Goal: Task Accomplishment & Management: Manage account settings

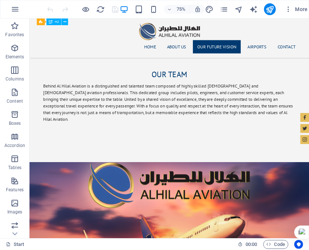
scroll to position [848, 0]
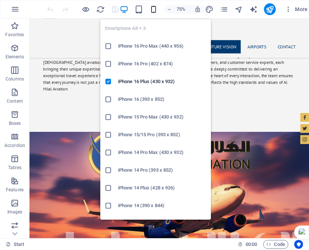
click at [154, 9] on icon "button" at bounding box center [154, 9] width 8 height 8
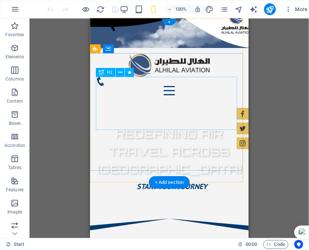
scroll to position [0, 0]
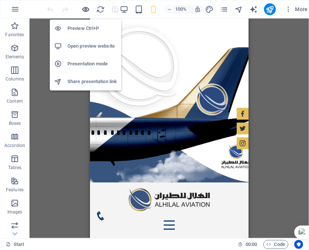
click at [88, 8] on icon "button" at bounding box center [86, 9] width 8 height 8
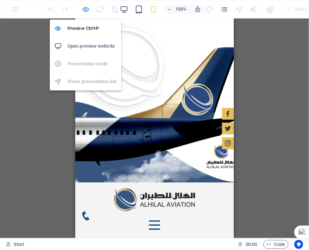
click at [86, 9] on icon "button" at bounding box center [86, 9] width 8 height 8
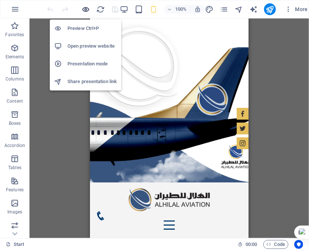
click at [83, 9] on icon "button" at bounding box center [86, 9] width 8 height 8
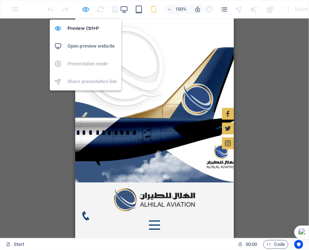
click at [85, 9] on icon "button" at bounding box center [86, 9] width 8 height 8
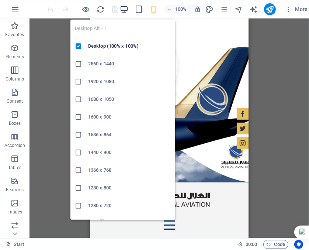
click at [123, 8] on icon "button" at bounding box center [124, 9] width 8 height 8
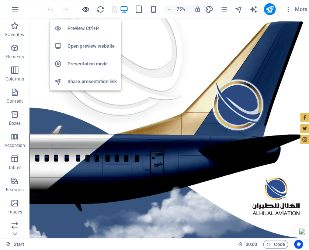
click at [86, 7] on icon "button" at bounding box center [86, 9] width 8 height 8
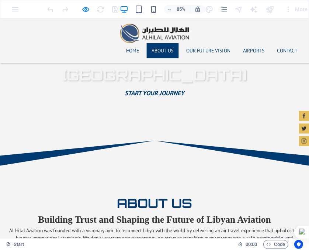
scroll to position [332, 0]
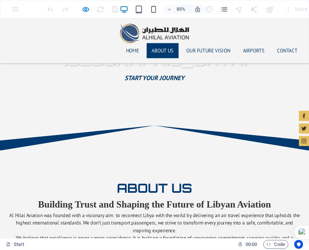
click at [195, 47] on link "About us" at bounding box center [192, 56] width 38 height 18
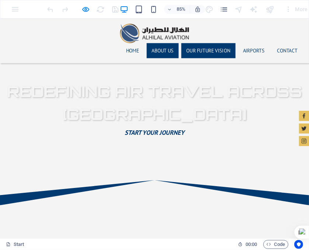
click at [232, 47] on link "Our Future Vision" at bounding box center [245, 56] width 64 height 18
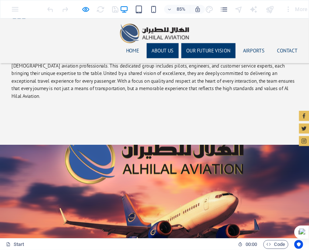
scroll to position [833, 0]
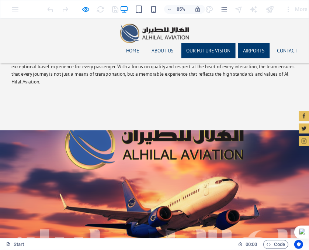
click at [286, 47] on link "AIRPORTS" at bounding box center [298, 56] width 37 height 18
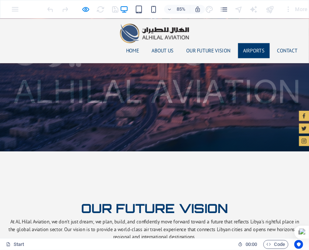
scroll to position [1072, 0]
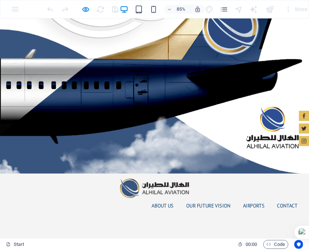
scroll to position [0, 0]
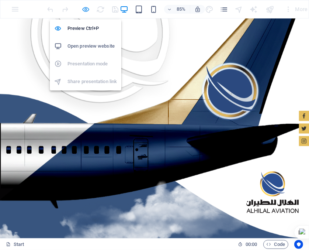
click at [88, 9] on icon "button" at bounding box center [86, 9] width 8 height 8
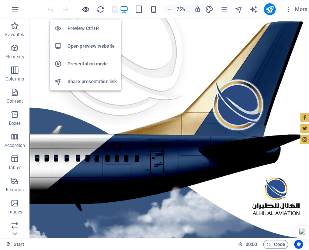
click at [85, 9] on icon "button" at bounding box center [86, 9] width 8 height 8
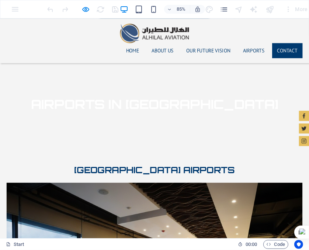
scroll to position [1773, 0]
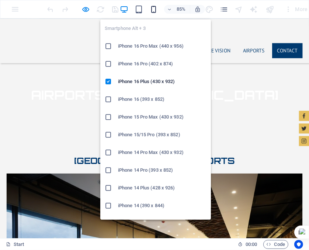
click at [154, 8] on icon "button" at bounding box center [154, 9] width 8 height 8
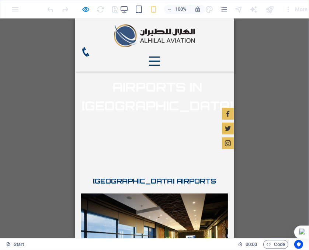
click at [160, 56] on div "Menu" at bounding box center [154, 60] width 11 height 9
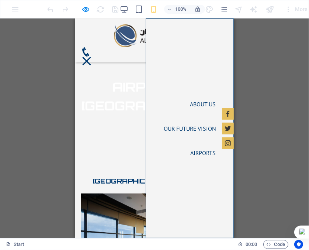
click at [204, 74] on link "Home" at bounding box center [207, 79] width 27 height 18
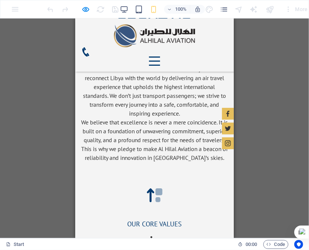
scroll to position [0, 0]
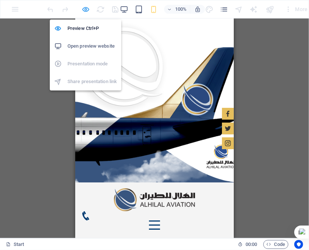
click at [85, 8] on icon "button" at bounding box center [86, 9] width 8 height 8
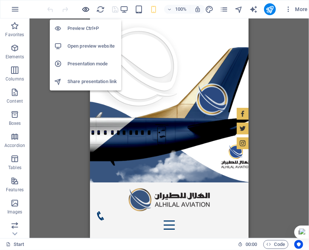
click at [85, 8] on icon "button" at bounding box center [86, 9] width 8 height 8
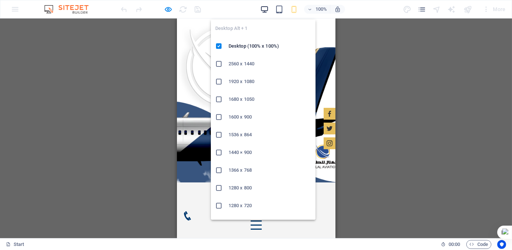
click at [264, 10] on icon "button" at bounding box center [264, 9] width 8 height 8
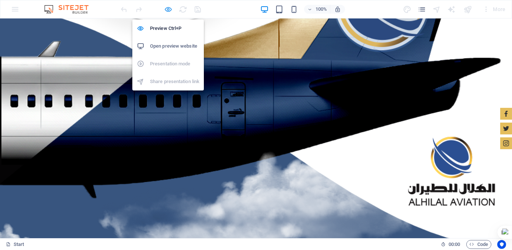
click at [168, 11] on icon "button" at bounding box center [168, 9] width 8 height 8
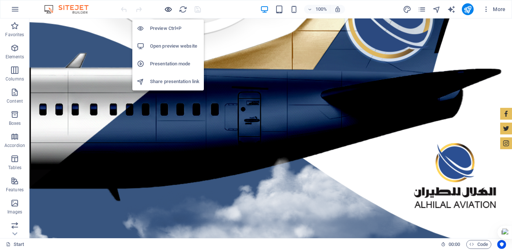
click at [167, 10] on icon "button" at bounding box center [168, 9] width 8 height 8
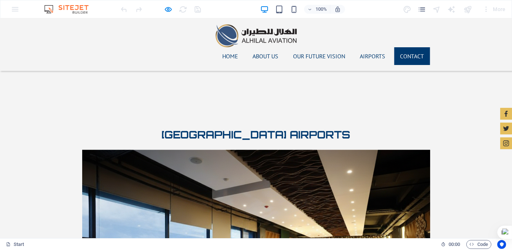
scroll to position [1783, 0]
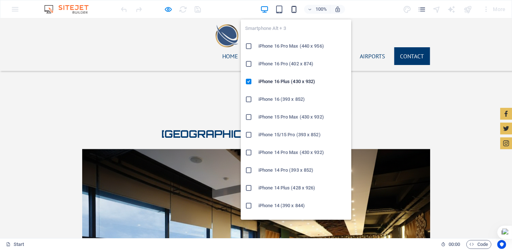
click at [297, 8] on icon "button" at bounding box center [294, 9] width 8 height 8
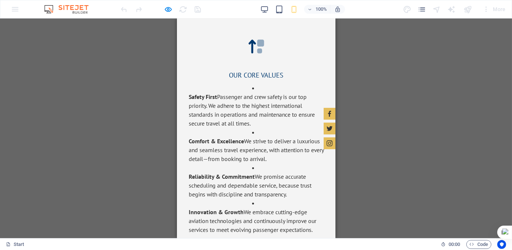
scroll to position [0, 0]
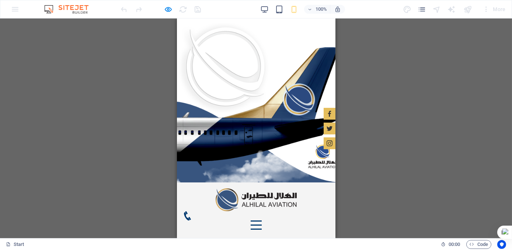
drag, startPoint x: 333, startPoint y: 160, endPoint x: 514, endPoint y: 42, distance: 216.8
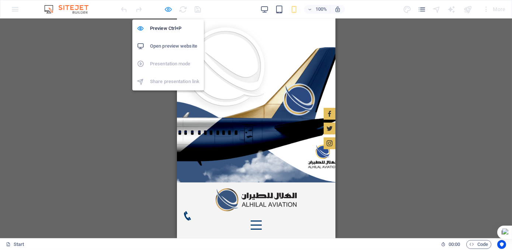
click at [166, 8] on icon "button" at bounding box center [168, 9] width 8 height 8
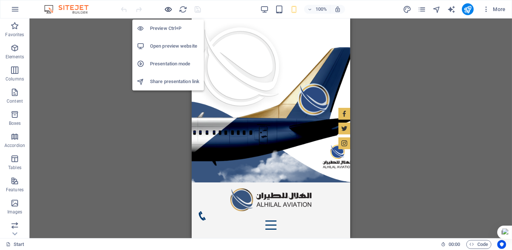
click at [169, 8] on icon "button" at bounding box center [168, 9] width 8 height 8
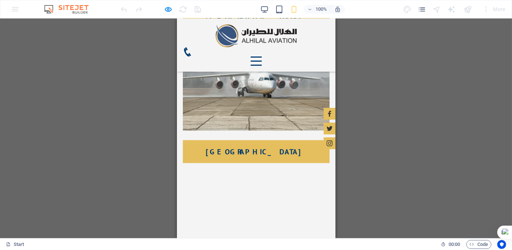
scroll to position [2642, 0]
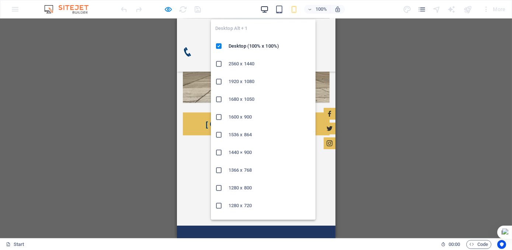
click at [263, 7] on icon "button" at bounding box center [264, 9] width 8 height 8
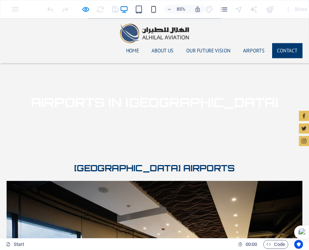
scroll to position [1773, 0]
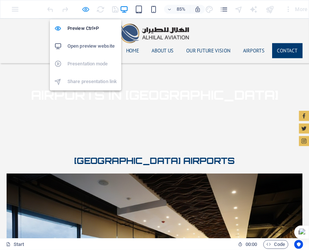
click at [84, 10] on icon "button" at bounding box center [86, 9] width 8 height 8
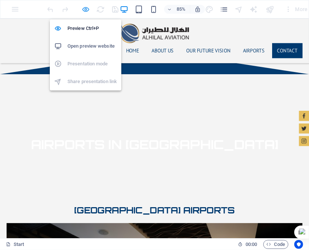
scroll to position [1774, 0]
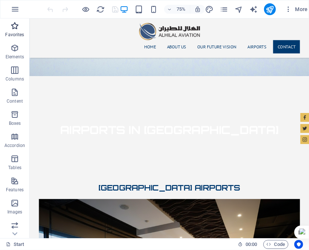
click at [14, 28] on icon "button" at bounding box center [14, 25] width 9 height 9
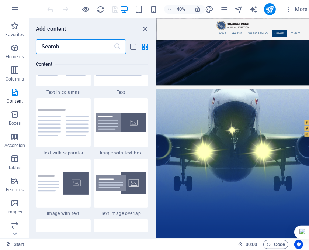
scroll to position [1217, 0]
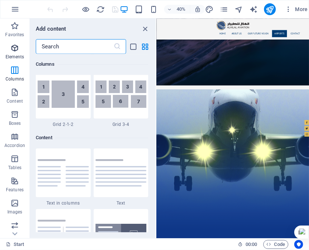
click at [15, 47] on icon "button" at bounding box center [14, 48] width 9 height 9
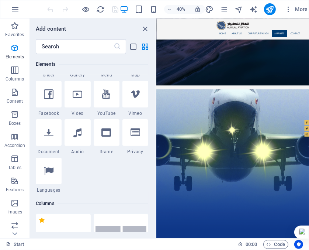
scroll to position [337, 0]
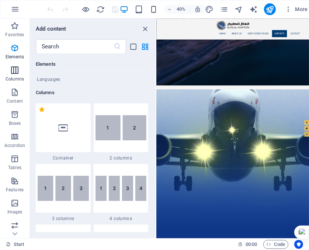
click at [16, 72] on icon "button" at bounding box center [14, 70] width 9 height 9
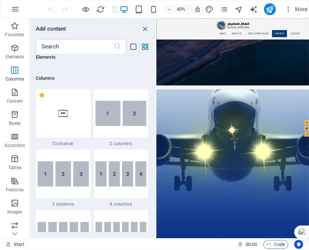
scroll to position [365, 0]
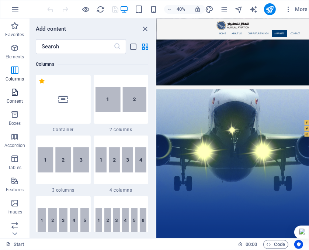
click at [13, 92] on icon "button" at bounding box center [14, 92] width 9 height 9
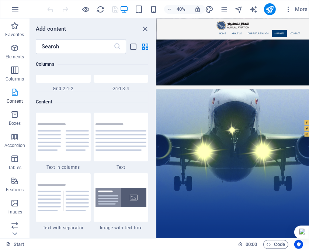
scroll to position [1290, 0]
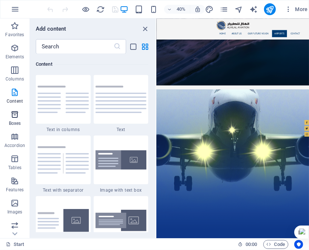
click at [13, 112] on icon "button" at bounding box center [14, 114] width 9 height 9
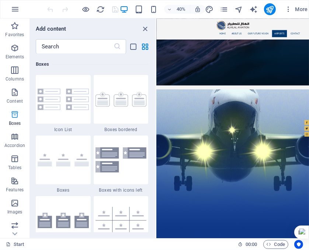
scroll to position [2034, 0]
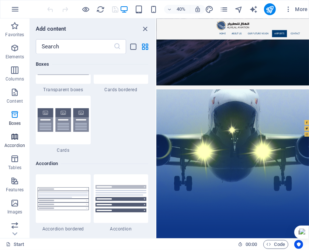
click at [12, 136] on icon "button" at bounding box center [14, 136] width 9 height 9
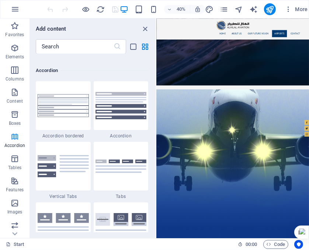
scroll to position [2355, 0]
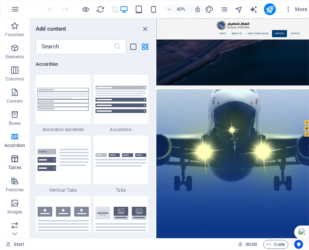
click at [15, 158] on icon "button" at bounding box center [14, 158] width 9 height 9
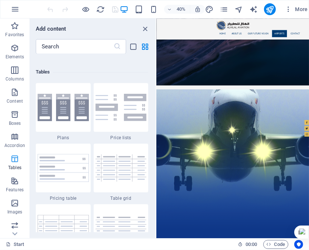
scroll to position [2554, 0]
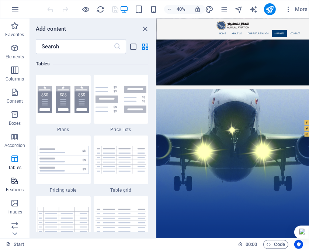
click at [15, 180] on icon "button" at bounding box center [14, 180] width 9 height 9
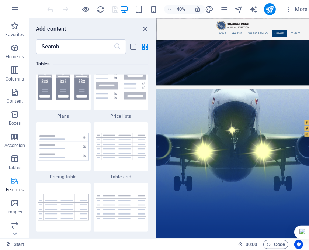
scroll to position [2874, 0]
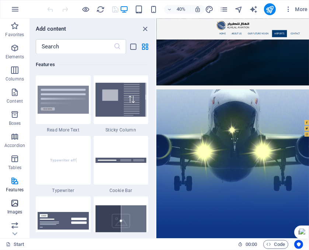
click at [15, 203] on icon "button" at bounding box center [14, 202] width 9 height 9
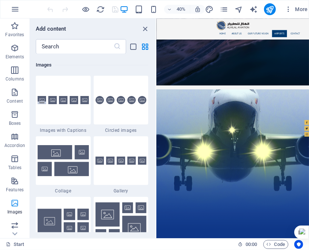
scroll to position [3739, 0]
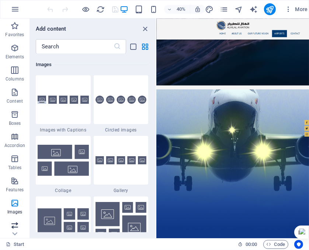
click at [15, 222] on icon "button" at bounding box center [14, 225] width 9 height 9
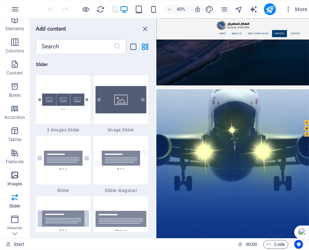
scroll to position [37, 0]
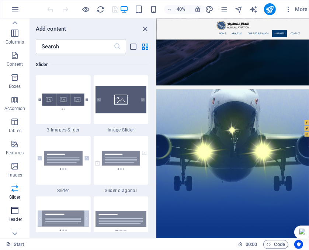
click at [16, 207] on icon "button" at bounding box center [14, 210] width 9 height 9
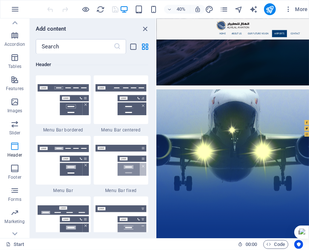
scroll to position [112, 0]
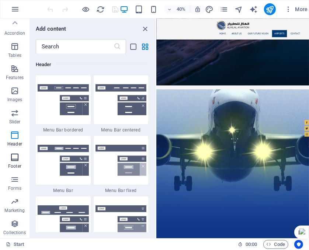
click at [17, 159] on icon "button" at bounding box center [14, 157] width 9 height 9
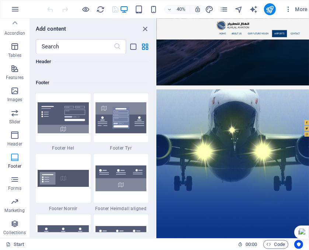
scroll to position [4882, 0]
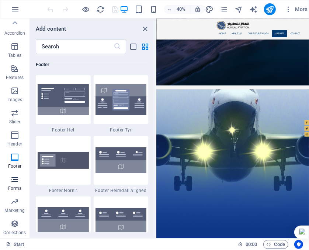
click at [13, 181] on icon "button" at bounding box center [14, 179] width 9 height 9
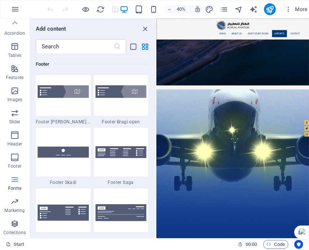
scroll to position [5384, 0]
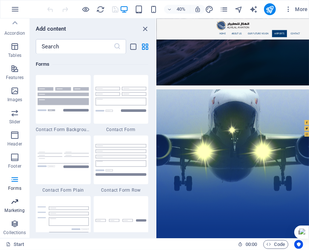
click at [15, 201] on icon "button" at bounding box center [14, 201] width 9 height 9
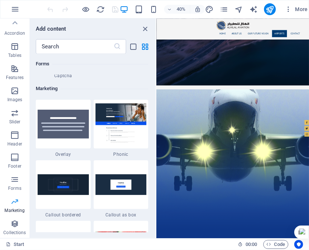
scroll to position [6007, 0]
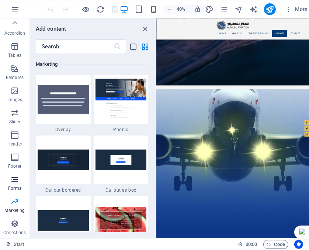
click at [14, 180] on icon "button" at bounding box center [14, 179] width 9 height 9
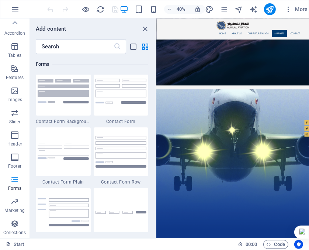
scroll to position [5384, 0]
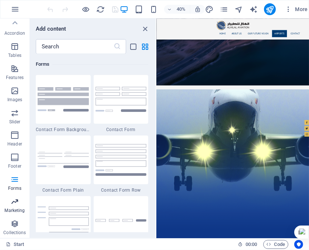
click at [16, 204] on icon "button" at bounding box center [14, 201] width 9 height 9
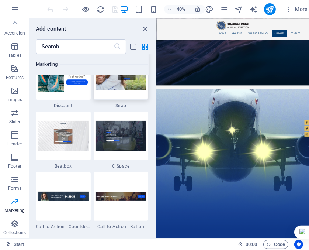
scroll to position [6524, 0]
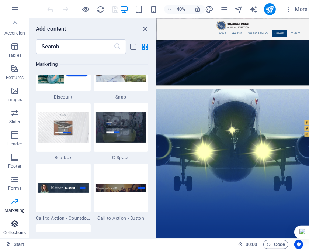
click at [15, 224] on icon "button" at bounding box center [14, 223] width 9 height 9
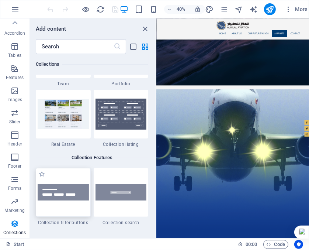
scroll to position [7068, 0]
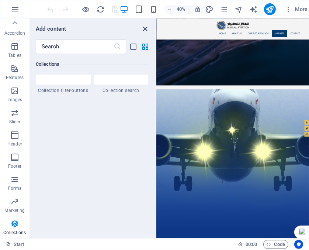
click at [145, 29] on icon "close panel" at bounding box center [145, 29] width 8 height 8
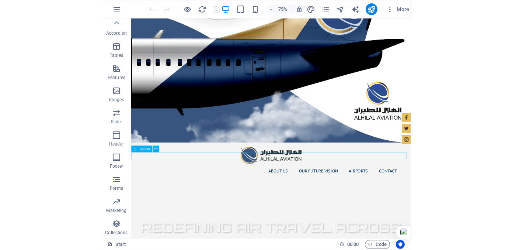
scroll to position [0, 0]
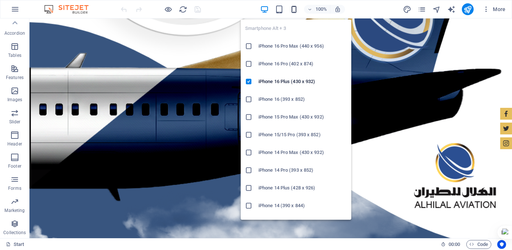
click at [296, 8] on icon "button" at bounding box center [294, 9] width 8 height 8
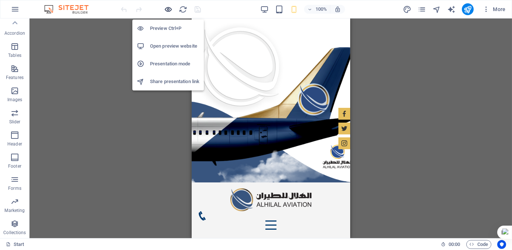
click at [170, 10] on icon "button" at bounding box center [168, 9] width 8 height 8
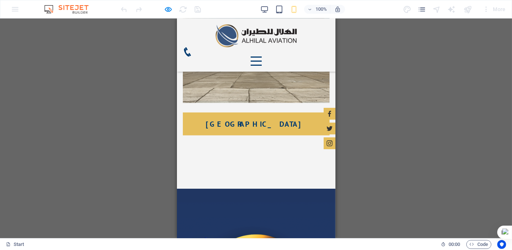
scroll to position [2531, 0]
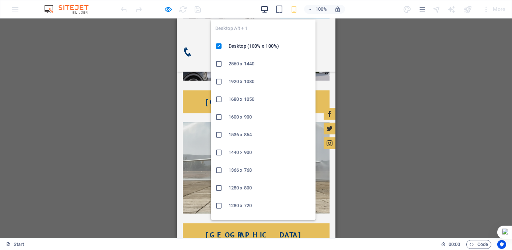
click at [266, 9] on icon "button" at bounding box center [264, 9] width 8 height 8
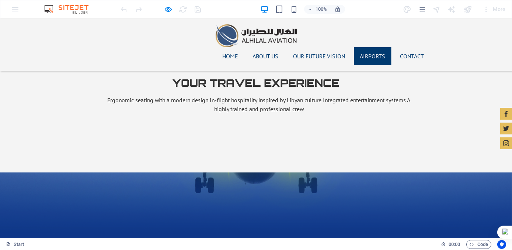
scroll to position [1303, 0]
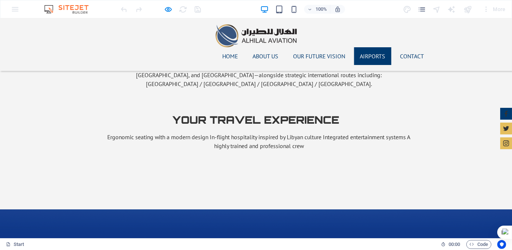
click at [503, 111] on icon at bounding box center [506, 114] width 6 height 6
click at [503, 128] on icon at bounding box center [506, 128] width 6 height 5
click at [503, 144] on icon at bounding box center [506, 143] width 6 height 6
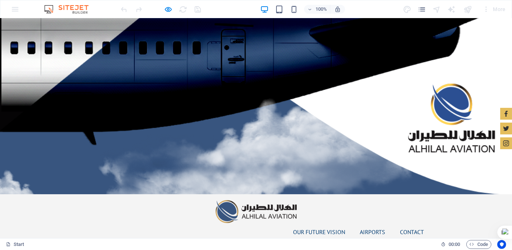
scroll to position [0, 0]
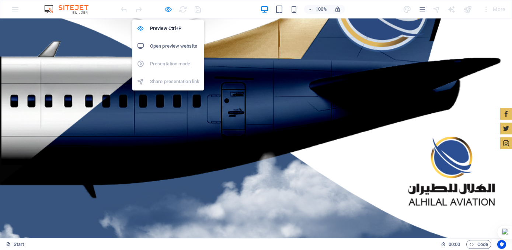
click at [167, 8] on icon "button" at bounding box center [168, 9] width 8 height 8
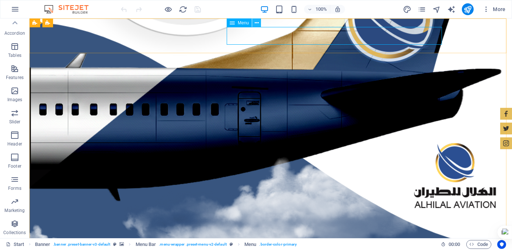
click at [256, 23] on icon at bounding box center [257, 23] width 4 height 8
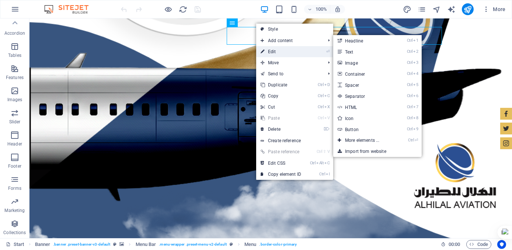
click at [272, 50] on link "⏎ Edit" at bounding box center [280, 51] width 49 height 11
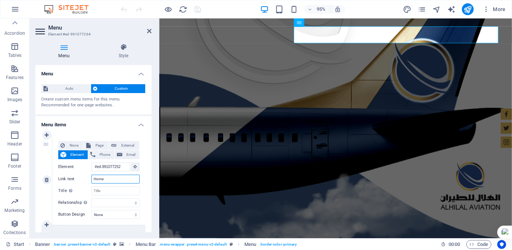
click at [111, 181] on input "Home" at bounding box center [115, 178] width 48 height 9
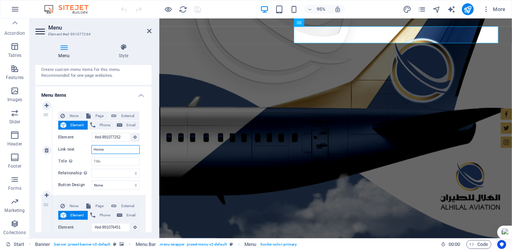
scroll to position [37, 0]
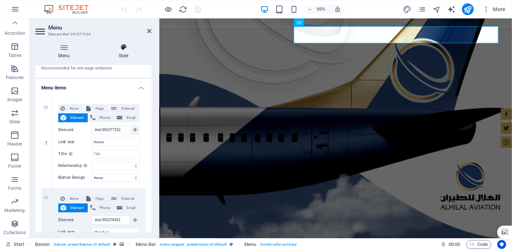
click at [122, 48] on icon at bounding box center [124, 47] width 56 height 7
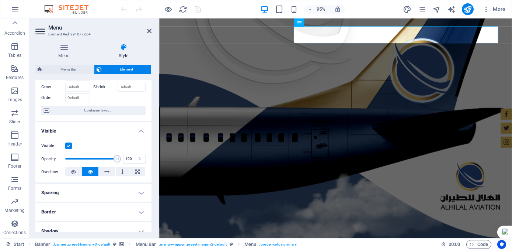
scroll to position [0, 0]
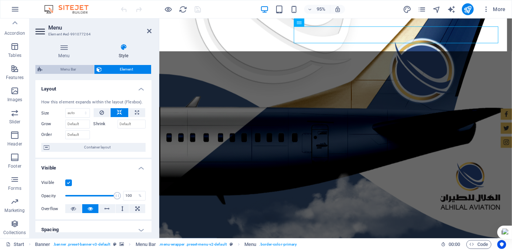
click at [69, 69] on span "Menu Bar" at bounding box center [68, 69] width 47 height 9
select select "rem"
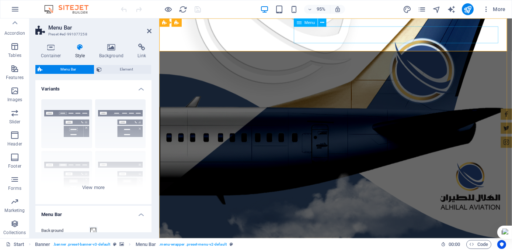
click at [321, 22] on icon at bounding box center [322, 22] width 4 height 7
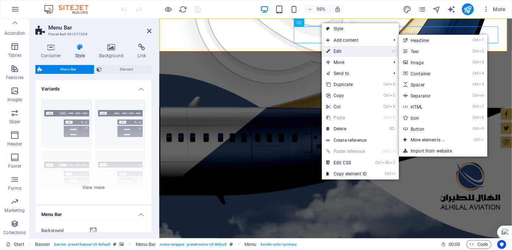
click at [336, 48] on link "⏎ Edit" at bounding box center [346, 51] width 49 height 11
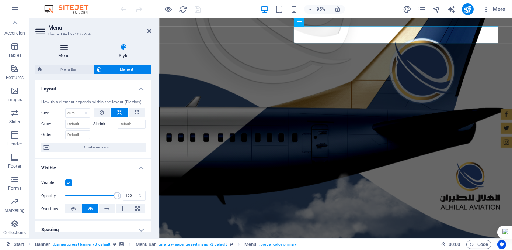
click at [64, 47] on icon at bounding box center [63, 47] width 57 height 7
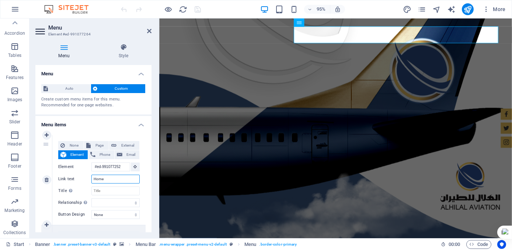
click at [115, 178] on input "Home" at bounding box center [115, 178] width 48 height 9
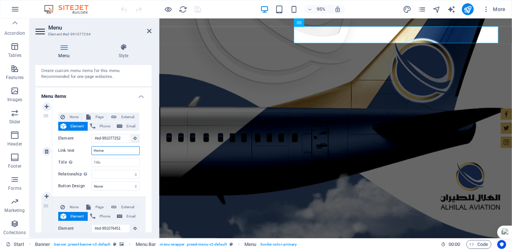
scroll to position [37, 0]
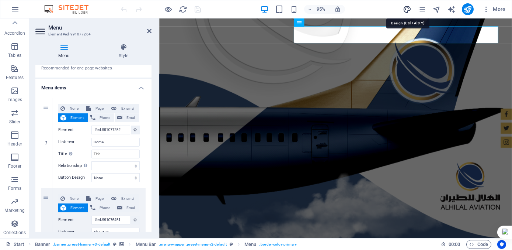
click at [408, 8] on icon "design" at bounding box center [407, 9] width 8 height 8
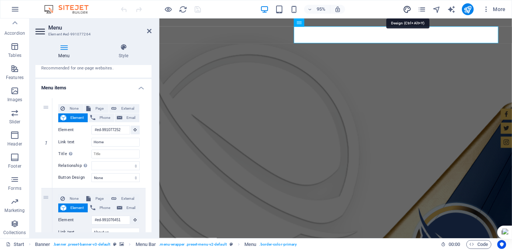
select select "px"
select select "400"
select select "px"
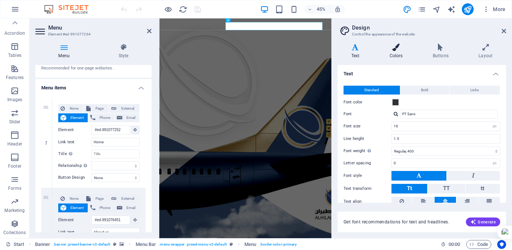
click at [399, 44] on icon at bounding box center [396, 47] width 40 height 7
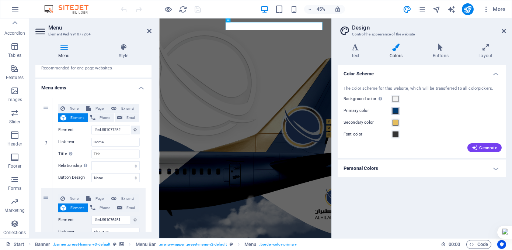
click at [395, 111] on span at bounding box center [396, 111] width 6 height 6
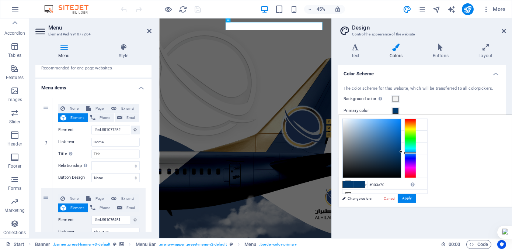
click at [365, 183] on span at bounding box center [359, 184] width 11 height 6
click at [416, 197] on button "Apply" at bounding box center [407, 198] width 18 height 9
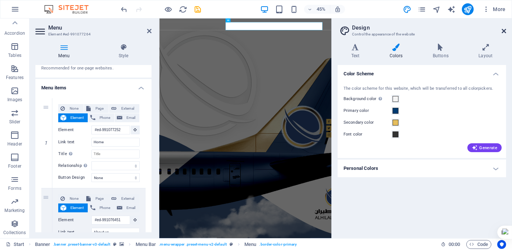
click at [504, 30] on icon at bounding box center [504, 31] width 4 height 6
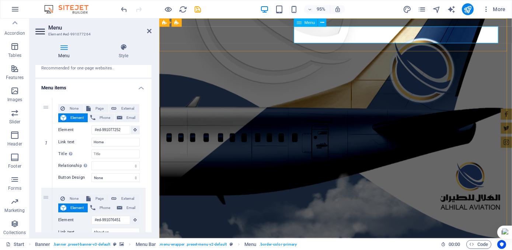
click at [322, 22] on icon at bounding box center [322, 22] width 4 height 7
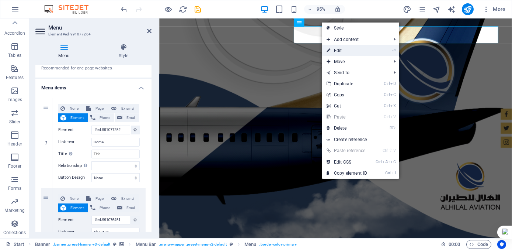
click at [337, 50] on link "⏎ Edit" at bounding box center [346, 50] width 49 height 11
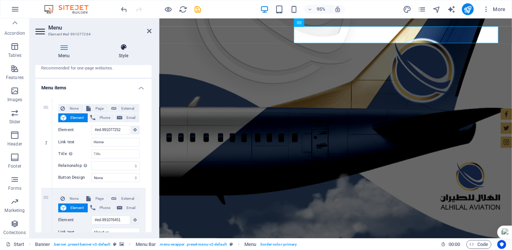
click at [125, 48] on icon at bounding box center [124, 47] width 56 height 7
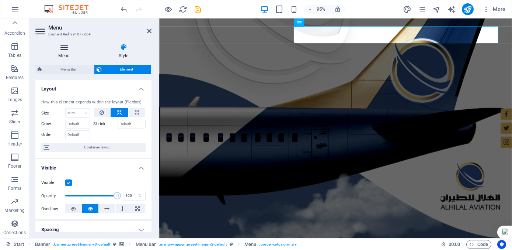
click at [63, 47] on icon at bounding box center [63, 47] width 57 height 7
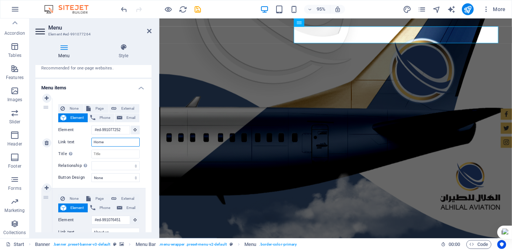
click at [118, 140] on input "Home" at bounding box center [115, 142] width 48 height 9
type input "H"
select select
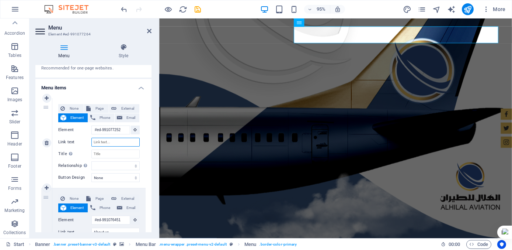
select select
type input "أ"
select select
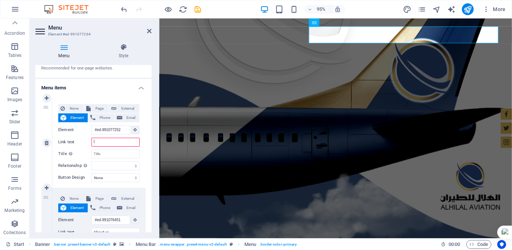
select select
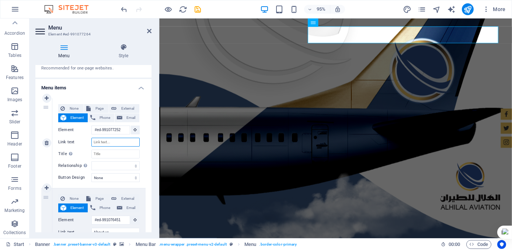
select select
type input "H"
select select
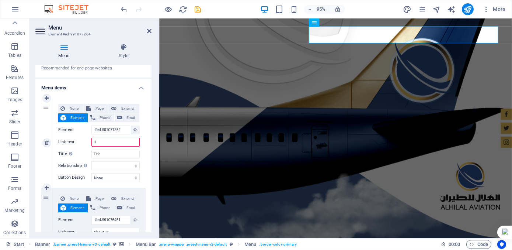
select select
type input "Ho"
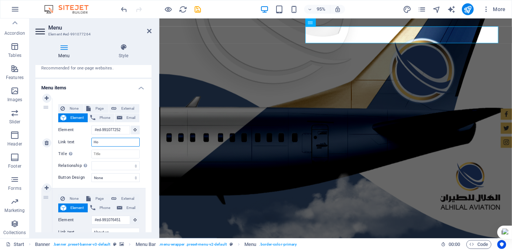
select select
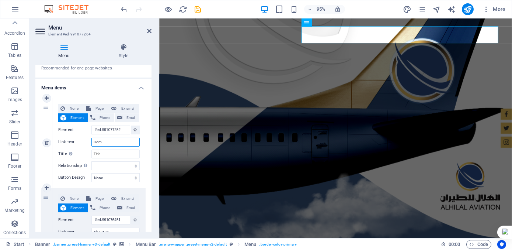
type input "Home"
select select
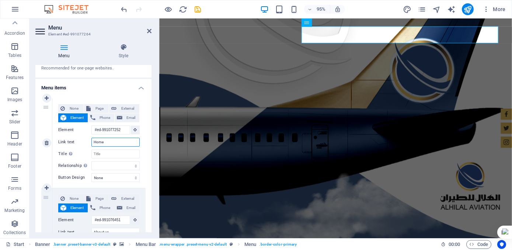
select select
click at [148, 30] on icon at bounding box center [149, 31] width 4 height 6
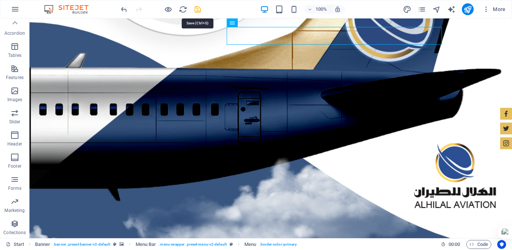
click at [195, 9] on icon "save" at bounding box center [198, 9] width 8 height 8
checkbox input "false"
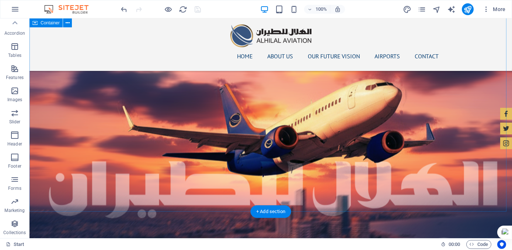
scroll to position [848, 0]
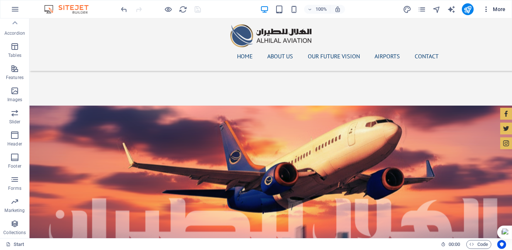
click at [487, 10] on icon "button" at bounding box center [486, 9] width 7 height 7
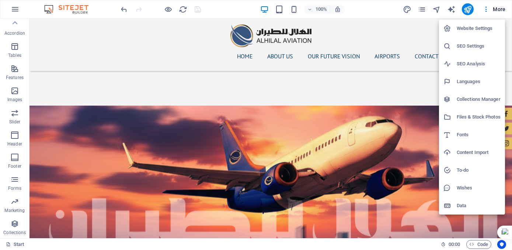
click at [462, 30] on h6 "Website Settings" at bounding box center [479, 28] width 44 height 9
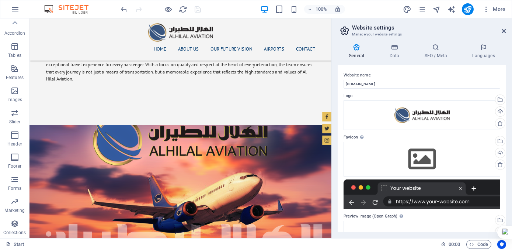
scroll to position [894, 0]
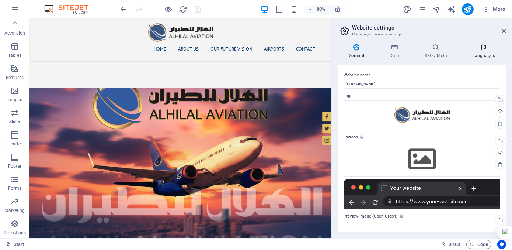
click at [483, 54] on h4 "Languages" at bounding box center [483, 51] width 45 height 15
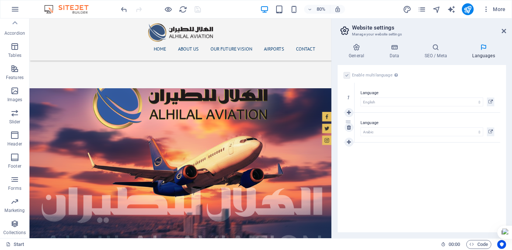
click at [399, 122] on label "Language" at bounding box center [428, 122] width 134 height 9
click at [490, 131] on icon at bounding box center [491, 131] width 4 height 9
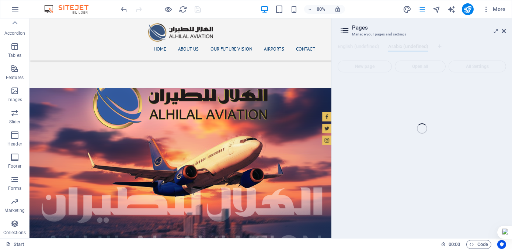
click at [505, 31] on div "Start (en) Favorites Elements Columns Content Boxes Accordion Tables Features I…" at bounding box center [256, 127] width 512 height 219
click at [503, 31] on div "Start (en) Favorites Elements Columns Content Boxes Accordion Tables Features I…" at bounding box center [256, 127] width 512 height 219
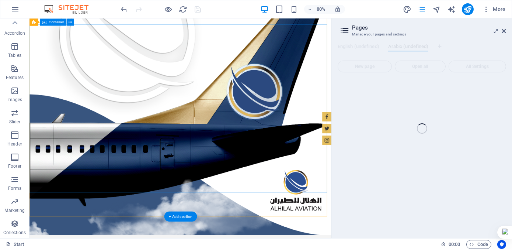
scroll to position [0, 0]
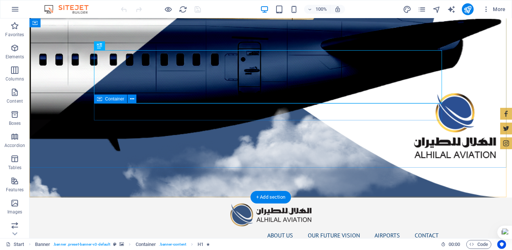
scroll to position [74, 0]
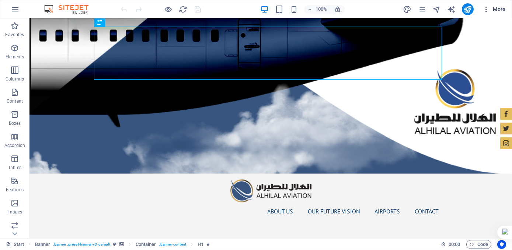
click at [486, 10] on icon "button" at bounding box center [486, 9] width 7 height 7
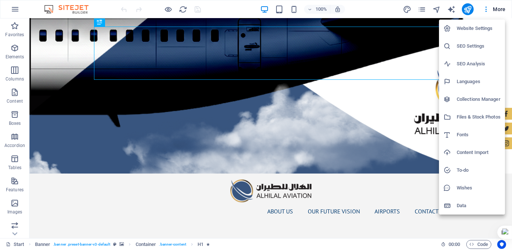
click at [466, 30] on h6 "Website Settings" at bounding box center [479, 28] width 44 height 9
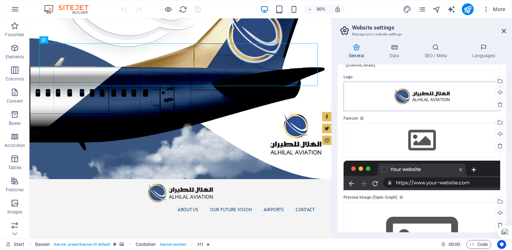
scroll to position [5, 0]
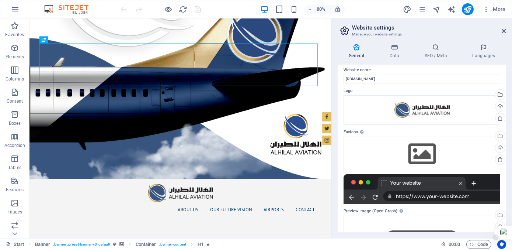
click at [505, 229] on div at bounding box center [504, 231] width 18 height 13
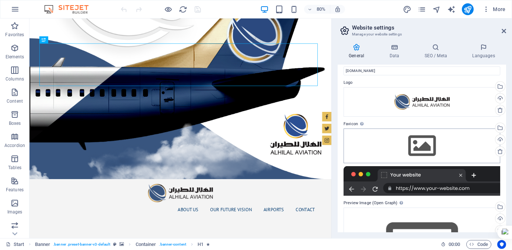
scroll to position [0, 0]
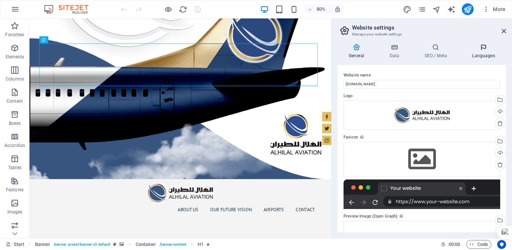
click at [485, 52] on h4 "Languages" at bounding box center [483, 51] width 45 height 15
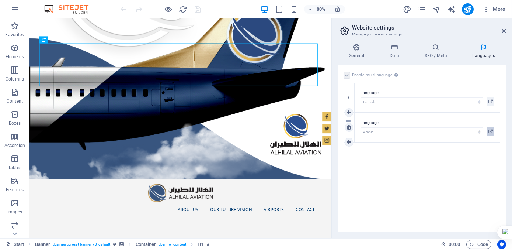
click at [491, 132] on icon at bounding box center [491, 131] width 4 height 9
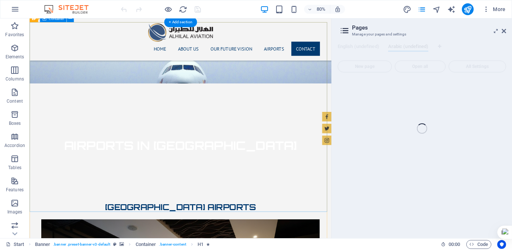
scroll to position [1774, 0]
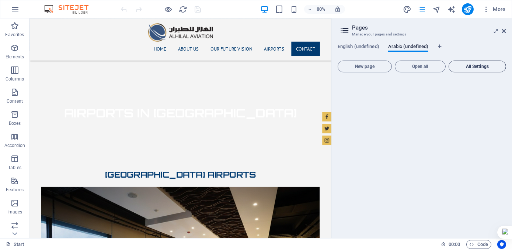
click at [469, 65] on span "All Settings" at bounding box center [477, 66] width 51 height 4
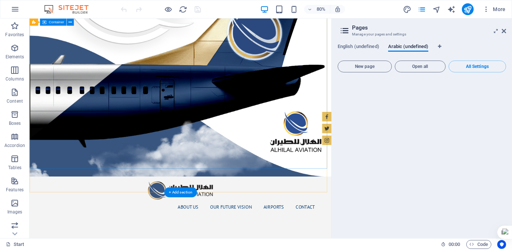
scroll to position [0, 0]
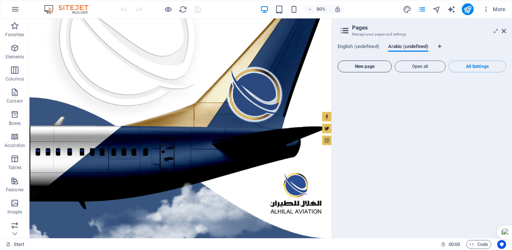
click at [365, 65] on span "New page" at bounding box center [365, 66] width 48 height 4
click at [415, 66] on span "Open all" at bounding box center [420, 66] width 44 height 4
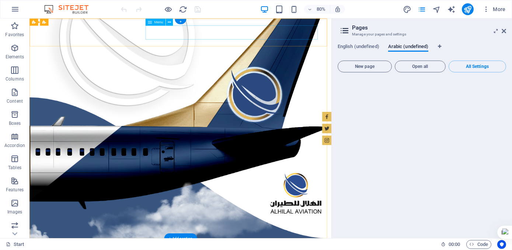
click at [167, 22] on button at bounding box center [169, 21] width 7 height 7
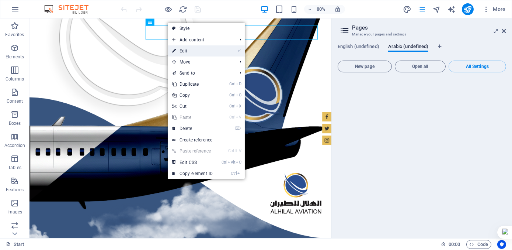
click at [185, 50] on link "⏎ Edit" at bounding box center [192, 50] width 49 height 11
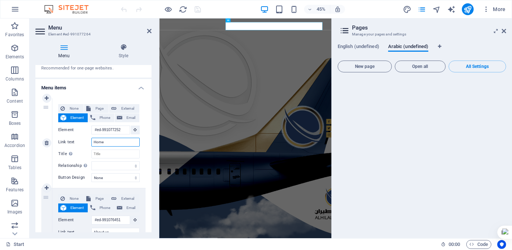
click at [119, 141] on input "Home" at bounding box center [115, 142] width 48 height 9
type input "H"
select select
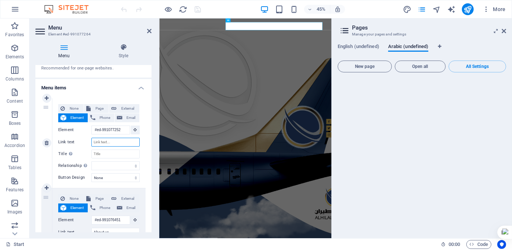
select select
type input "أ"
select select
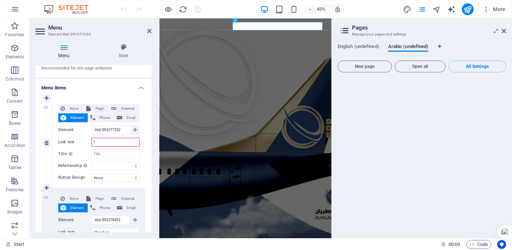
select select
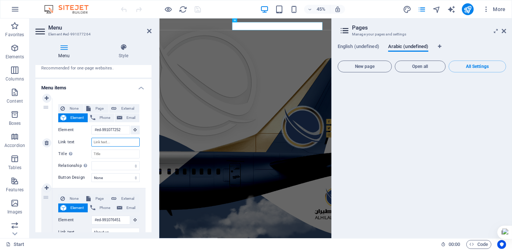
select select
type input "H"
select select
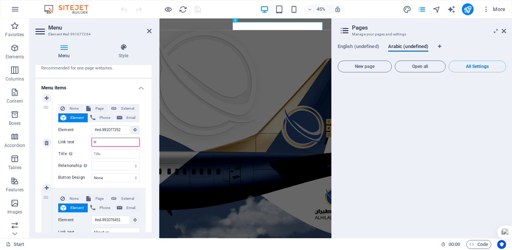
select select
type input "Ho"
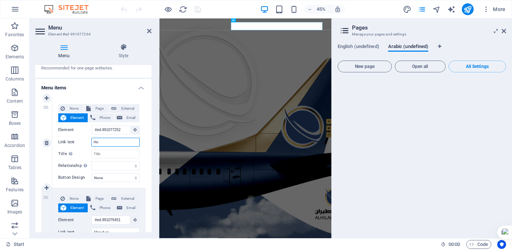
select select
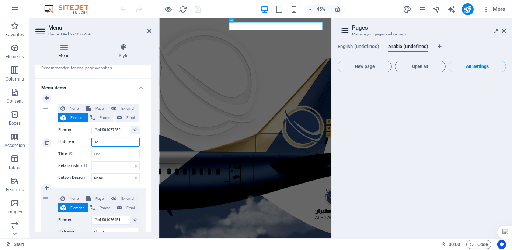
type input "Hom"
select select
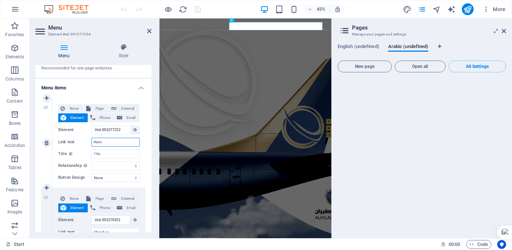
select select
type input "Home"
select select
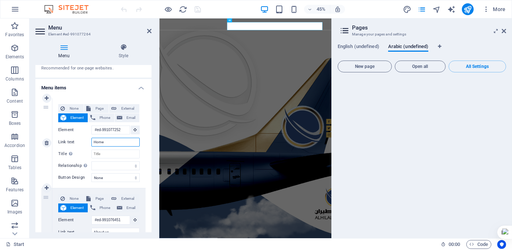
select select
click at [148, 31] on icon at bounding box center [149, 31] width 4 height 6
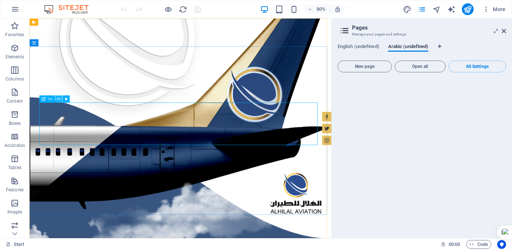
click at [59, 98] on icon at bounding box center [58, 99] width 3 height 6
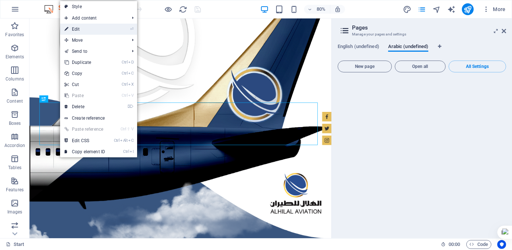
click at [94, 27] on link "⏎ Edit" at bounding box center [84, 29] width 49 height 11
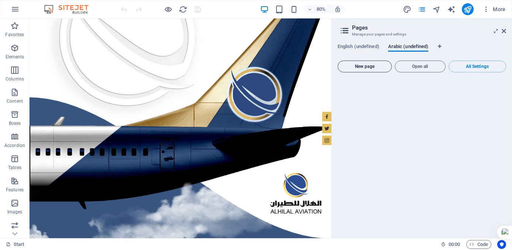
click at [372, 65] on span "New page" at bounding box center [365, 66] width 48 height 4
click at [505, 30] on icon at bounding box center [504, 31] width 4 height 6
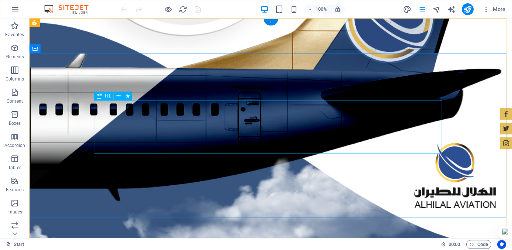
click at [117, 97] on icon at bounding box center [119, 96] width 4 height 8
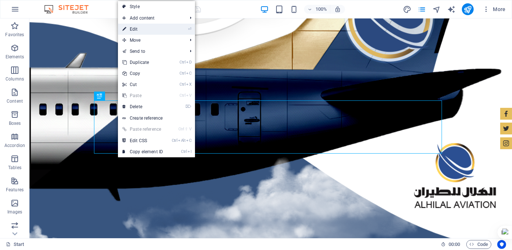
click at [137, 27] on link "⏎ Edit" at bounding box center [142, 29] width 49 height 11
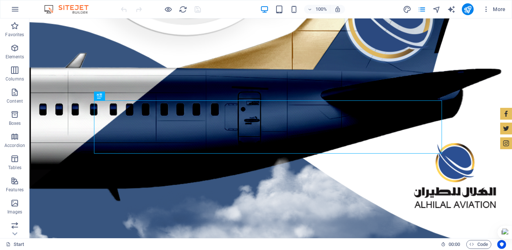
click at [198, 9] on div at bounding box center [161, 9] width 83 height 12
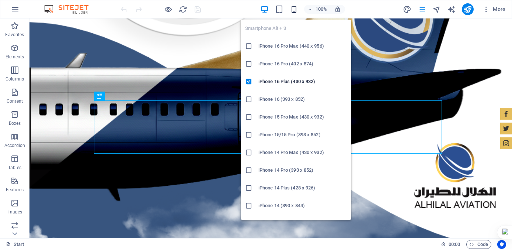
click at [292, 9] on icon "button" at bounding box center [294, 9] width 8 height 8
click at [295, 9] on icon "button" at bounding box center [294, 9] width 8 height 8
click at [294, 9] on icon "button" at bounding box center [294, 9] width 8 height 8
click at [294, 8] on icon "button" at bounding box center [294, 9] width 8 height 8
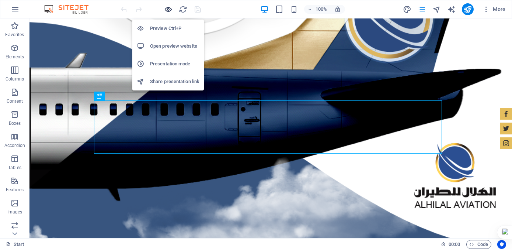
click at [168, 10] on icon "button" at bounding box center [168, 9] width 8 height 8
click at [163, 29] on h6 "Preview Ctrl+P" at bounding box center [174, 28] width 49 height 9
click at [169, 25] on h6 "Preview Ctrl+P" at bounding box center [174, 28] width 49 height 9
click at [167, 8] on icon "button" at bounding box center [168, 9] width 8 height 8
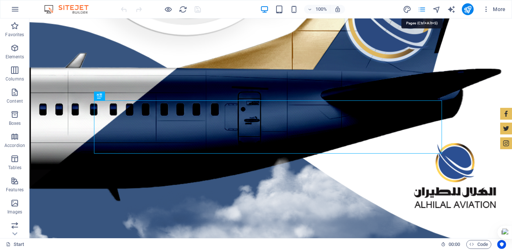
click at [423, 8] on icon "pages" at bounding box center [422, 9] width 8 height 8
click at [410, 8] on icon "design" at bounding box center [407, 9] width 8 height 8
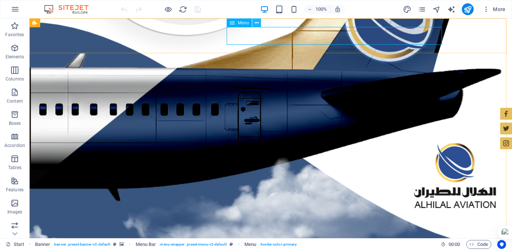
click at [256, 24] on icon at bounding box center [257, 23] width 4 height 8
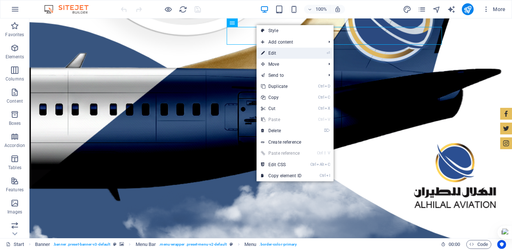
drag, startPoint x: 84, startPoint y: 35, endPoint x: 263, endPoint y: 51, distance: 179.6
click at [263, 51] on icon at bounding box center [263, 53] width 4 height 11
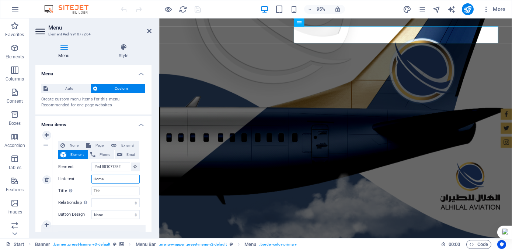
click at [115, 181] on input "Home" at bounding box center [115, 178] width 48 height 9
type input "H"
select select
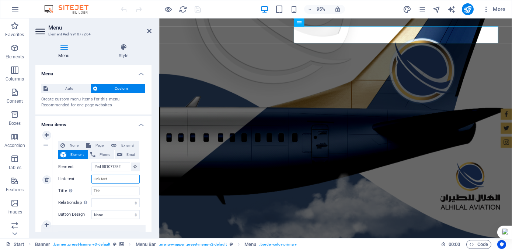
select select
type input "h"
select select
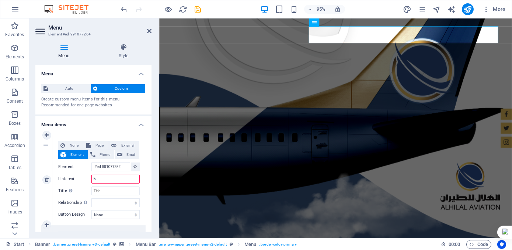
select select
type input "hH"
select select
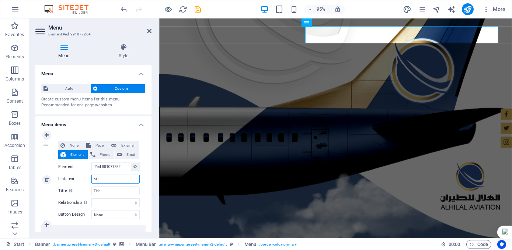
select select
type input "h"
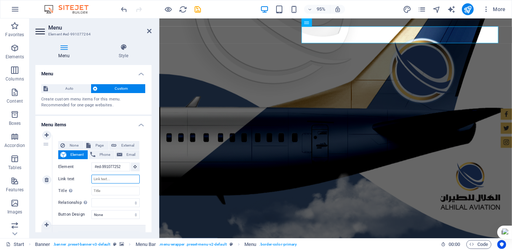
select select
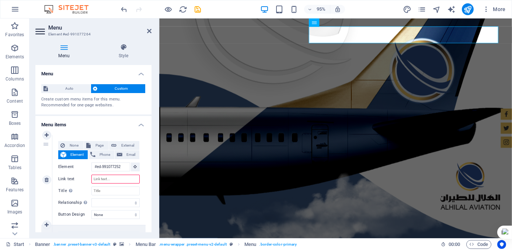
type input "H"
select select
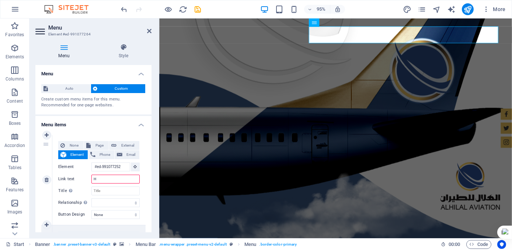
select select
type input "Hom"
select select
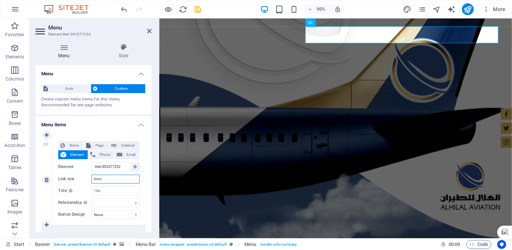
select select
type input "Home"
select select
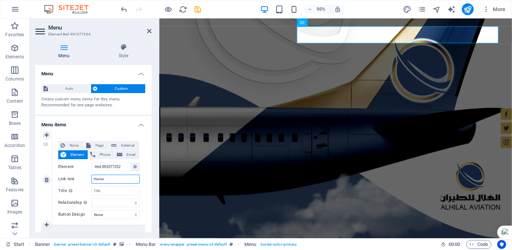
select select
click at [199, 8] on icon "save" at bounding box center [198, 9] width 8 height 8
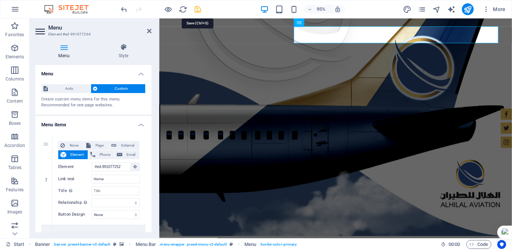
checkbox input "false"
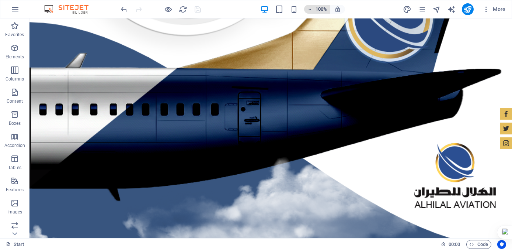
click at [310, 10] on icon "button" at bounding box center [309, 9] width 5 height 5
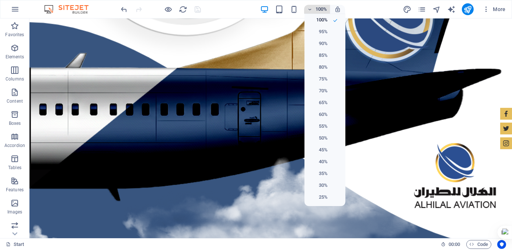
click at [310, 10] on div at bounding box center [256, 125] width 512 height 250
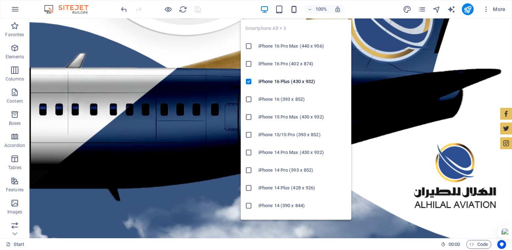
click at [295, 9] on icon "button" at bounding box center [294, 9] width 8 height 8
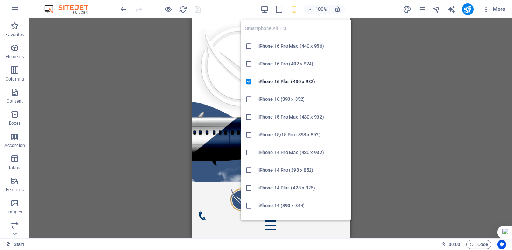
click at [295, 9] on icon "button" at bounding box center [294, 9] width 8 height 8
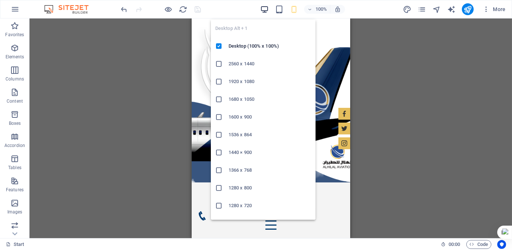
click at [263, 8] on icon "button" at bounding box center [264, 9] width 8 height 8
